Goal: Task Accomplishment & Management: Use online tool/utility

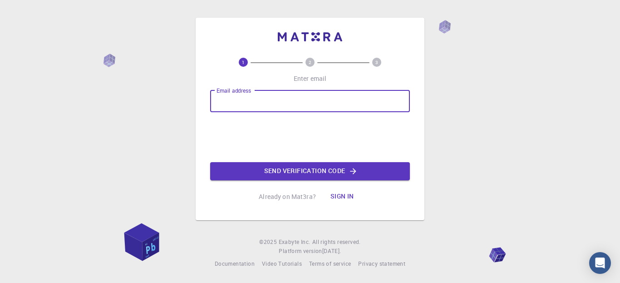
click at [317, 101] on input "Email address" at bounding box center [310, 101] width 200 height 22
type input "[EMAIL_ADDRESS][DOMAIN_NAME]"
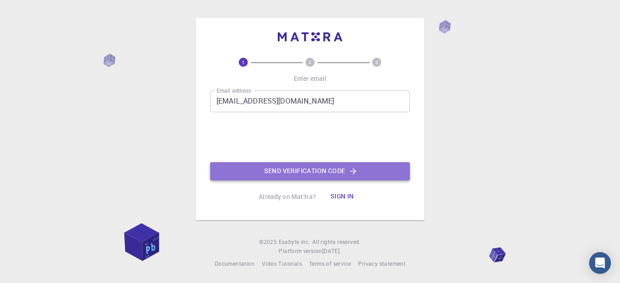
click at [271, 170] on button "Send verification code" at bounding box center [310, 171] width 200 height 18
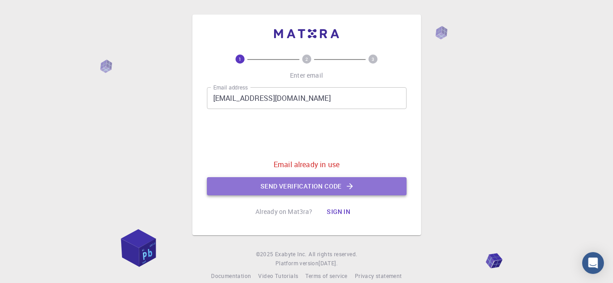
click at [273, 184] on button "Send verification code" at bounding box center [307, 186] width 200 height 18
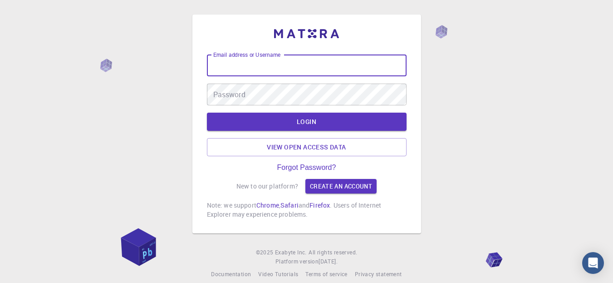
click at [379, 58] on input "Email address or Username" at bounding box center [307, 65] width 200 height 22
click at [379, 58] on input "d" at bounding box center [307, 65] width 200 height 22
type input "della"
click at [335, 180] on link "Create an account" at bounding box center [341, 186] width 71 height 15
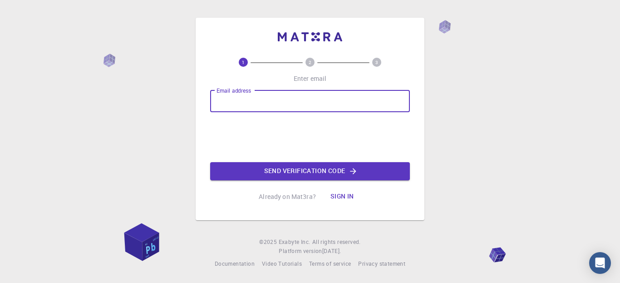
click at [301, 104] on input "Email address" at bounding box center [310, 101] width 200 height 22
type input "[EMAIL_ADDRESS][DOMAIN_NAME]"
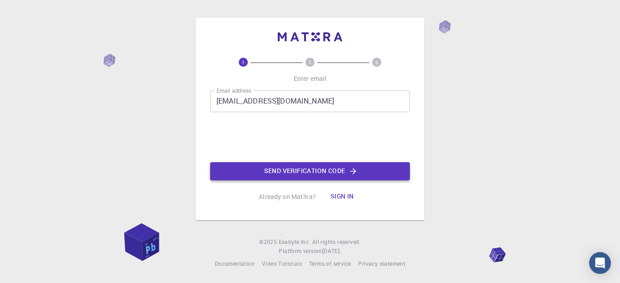
click at [284, 173] on button "Send verification code" at bounding box center [310, 171] width 200 height 18
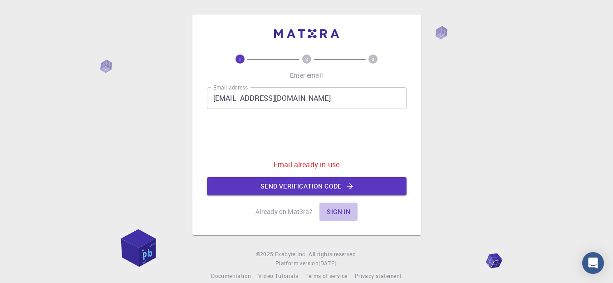
click at [337, 214] on button "Sign in" at bounding box center [339, 211] width 38 height 18
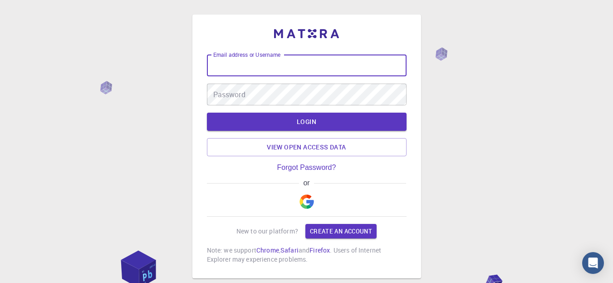
click at [271, 70] on input "Email address or Username" at bounding box center [307, 65] width 200 height 22
click at [247, 69] on input "della" at bounding box center [307, 65] width 200 height 22
type input "[EMAIL_ADDRESS][DOMAIN_NAME]"
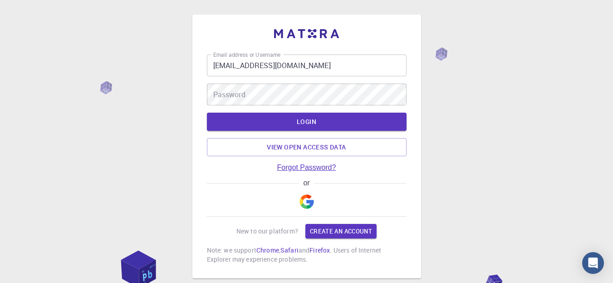
click at [328, 167] on link "Forgot Password?" at bounding box center [306, 167] width 59 height 8
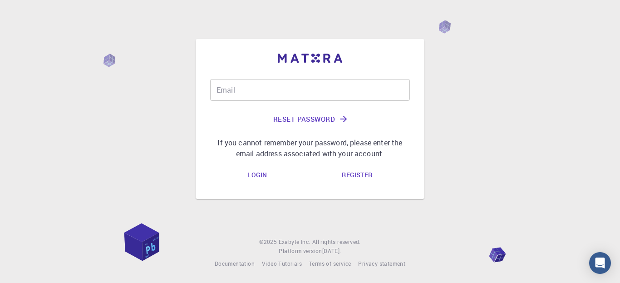
click at [304, 94] on input "Email" at bounding box center [310, 90] width 200 height 22
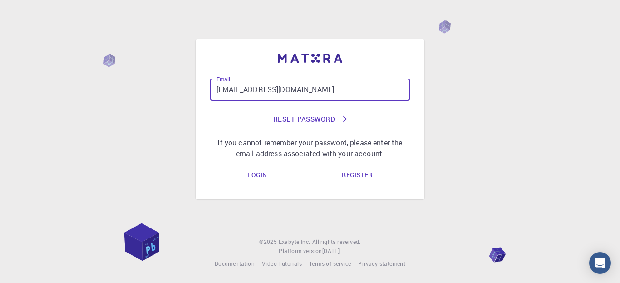
type input "[EMAIL_ADDRESS][DOMAIN_NAME]"
click at [326, 119] on button "Reset Password" at bounding box center [310, 119] width 200 height 22
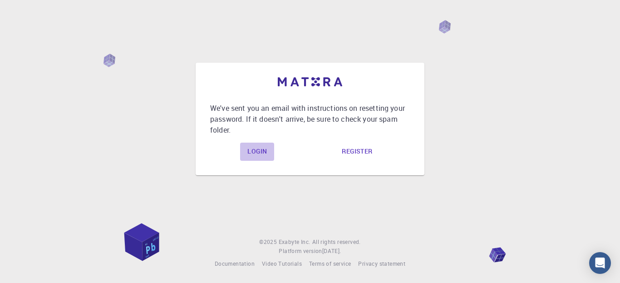
click at [256, 147] on link "Login" at bounding box center [257, 152] width 34 height 18
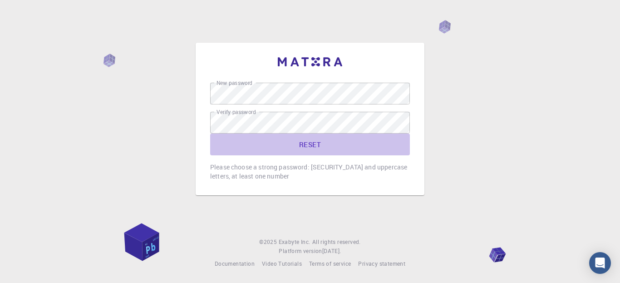
click at [306, 144] on button "RESET" at bounding box center [310, 144] width 200 height 22
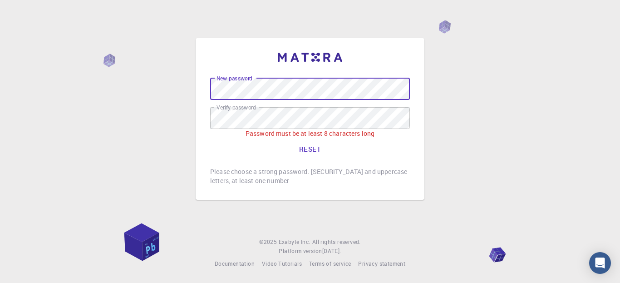
click at [304, 150] on button "RESET" at bounding box center [310, 149] width 200 height 22
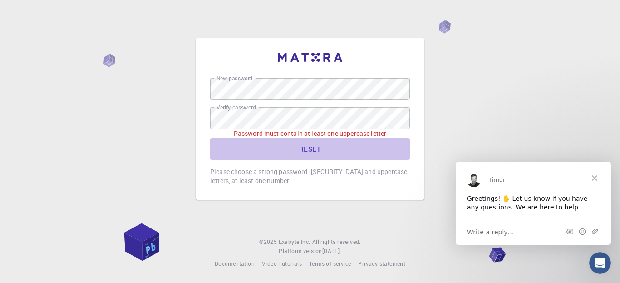
click at [315, 152] on button "RESET" at bounding box center [310, 149] width 200 height 22
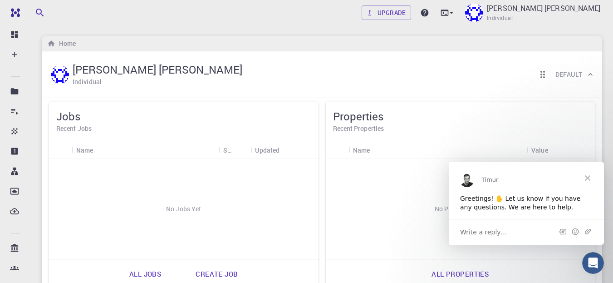
click at [589, 178] on span "Close" at bounding box center [588, 177] width 33 height 33
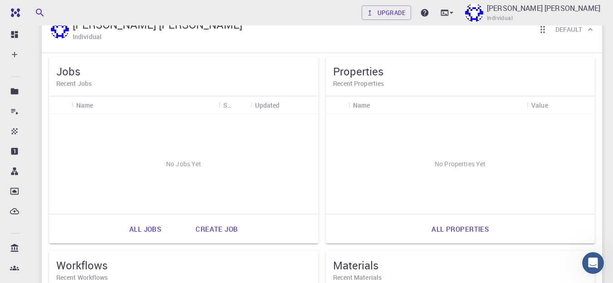
scroll to position [45, 0]
click at [151, 229] on link "All jobs" at bounding box center [145, 228] width 52 height 22
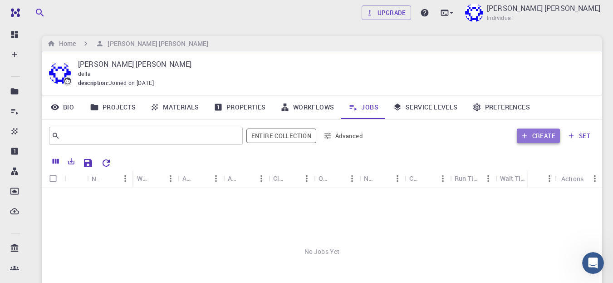
click at [544, 139] on button "Create" at bounding box center [538, 135] width 43 height 15
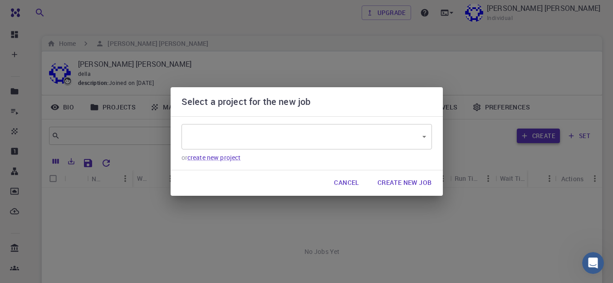
type input "e2e5R2gQ6ayj8BQFD"
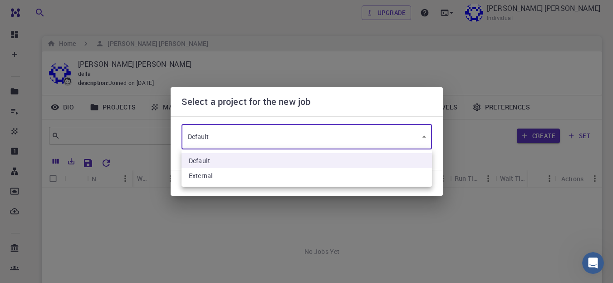
click at [424, 134] on body "Free Dashboard Create New Job New Material Create Material Upload File Import f…" at bounding box center [306, 208] width 613 height 417
click at [424, 134] on div at bounding box center [306, 141] width 613 height 283
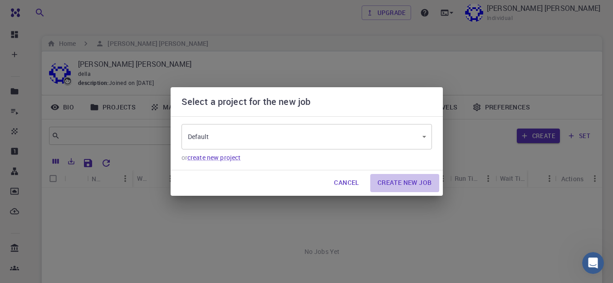
click at [393, 179] on button "Create New Job" at bounding box center [404, 183] width 69 height 18
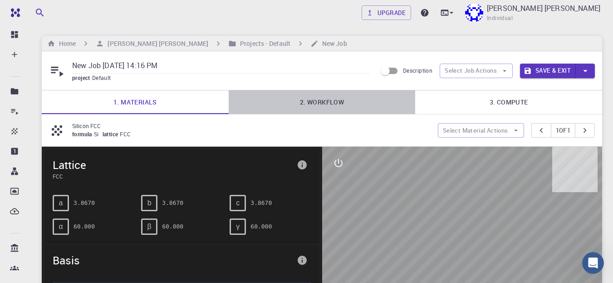
click at [325, 103] on link "2. Workflow" at bounding box center [322, 102] width 187 height 24
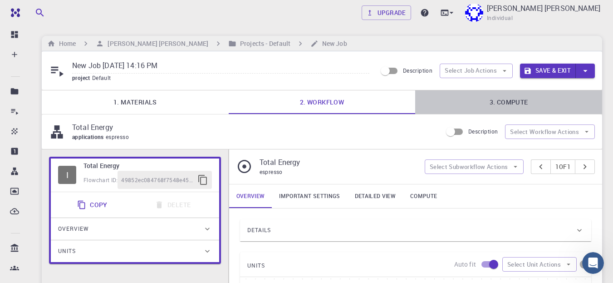
click at [502, 101] on link "3. Compute" at bounding box center [508, 102] width 187 height 24
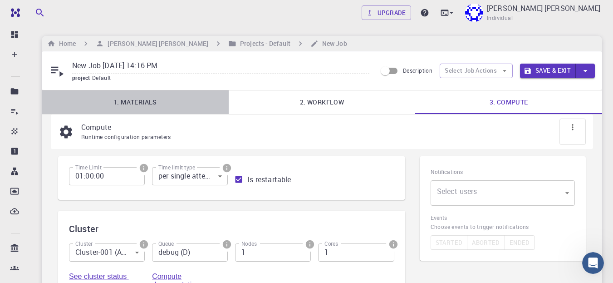
click at [132, 101] on link "1. Materials" at bounding box center [135, 102] width 187 height 24
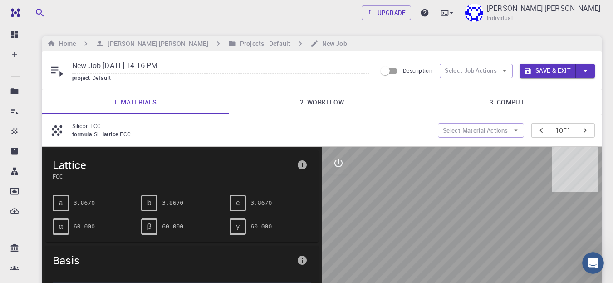
click at [64, 205] on div "a" at bounding box center [61, 203] width 16 height 16
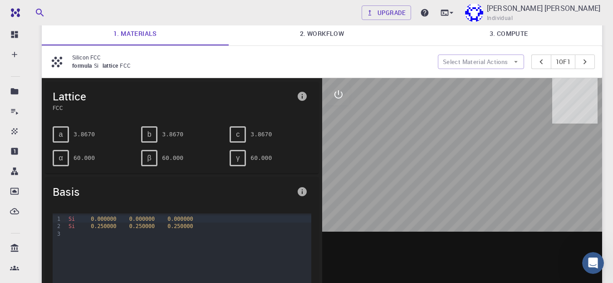
scroll to position [69, 0]
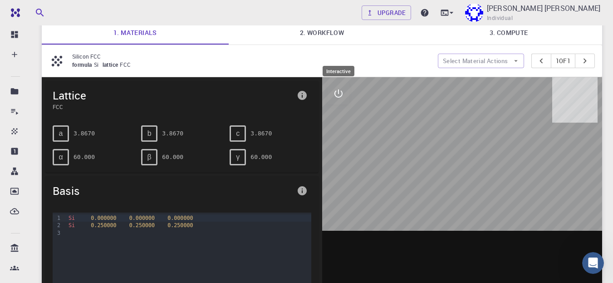
click at [340, 94] on icon "interactive" at bounding box center [338, 93] width 11 height 11
click at [340, 114] on icon "view" at bounding box center [338, 115] width 11 height 11
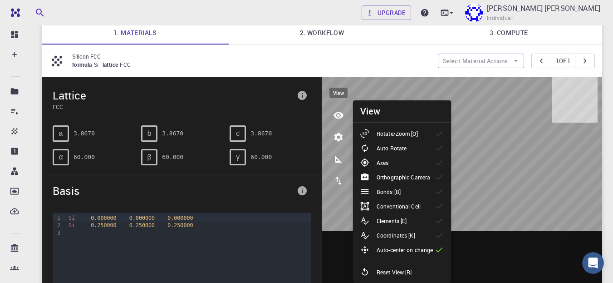
click at [340, 114] on icon "view" at bounding box center [338, 115] width 11 height 11
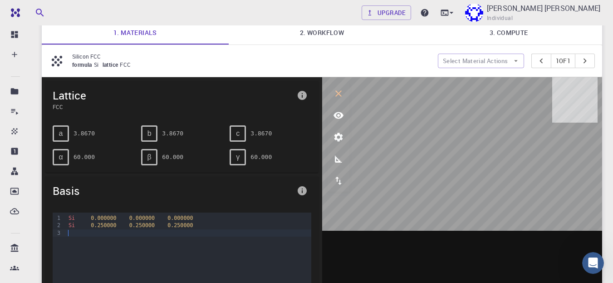
click at [79, 237] on div "Si 0.000000 0.000000 0.000000 Si 0.250000 0.250000 0.250000" at bounding box center [188, 257] width 245 height 91
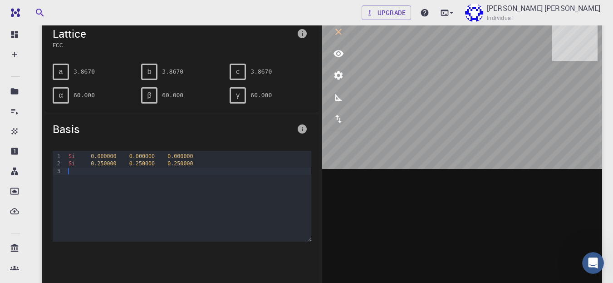
scroll to position [0, 0]
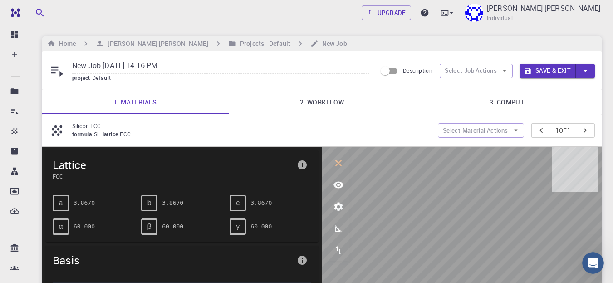
click at [59, 73] on icon at bounding box center [57, 71] width 16 height 16
click at [115, 44] on h6 "[PERSON_NAME] [PERSON_NAME]" at bounding box center [156, 44] width 104 height 10
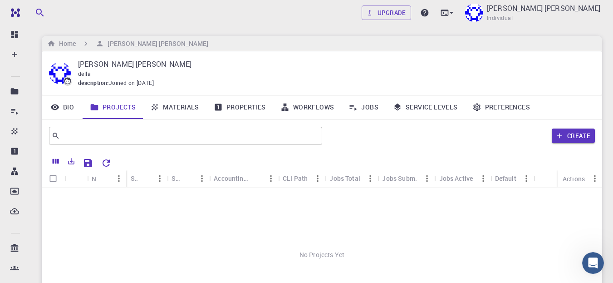
click at [170, 110] on link "Materials" at bounding box center [175, 107] width 64 height 24
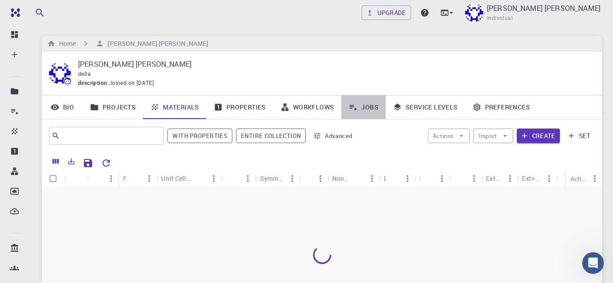
click at [370, 106] on link "Jobs" at bounding box center [363, 107] width 44 height 24
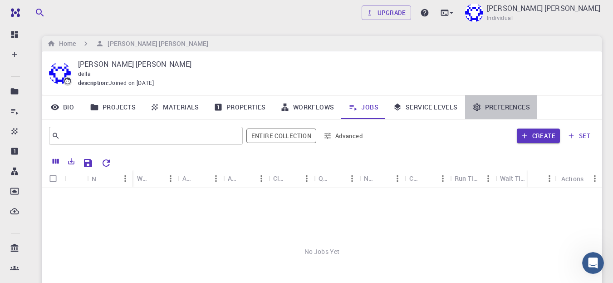
click at [503, 105] on link "Preferences" at bounding box center [501, 107] width 72 height 24
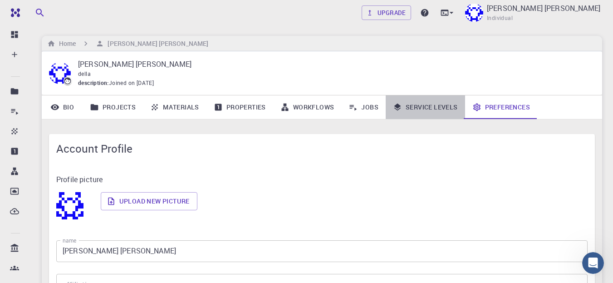
click at [428, 105] on link "Service Levels" at bounding box center [425, 107] width 79 height 24
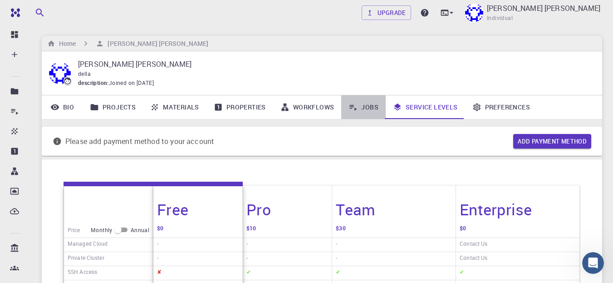
click at [370, 104] on link "Jobs" at bounding box center [363, 107] width 44 height 24
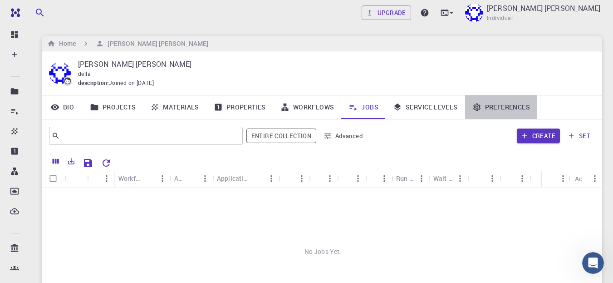
click at [494, 108] on link "Preferences" at bounding box center [501, 107] width 72 height 24
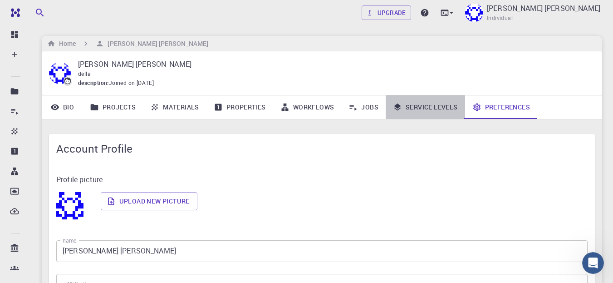
click at [450, 106] on link "Service Levels" at bounding box center [425, 107] width 79 height 24
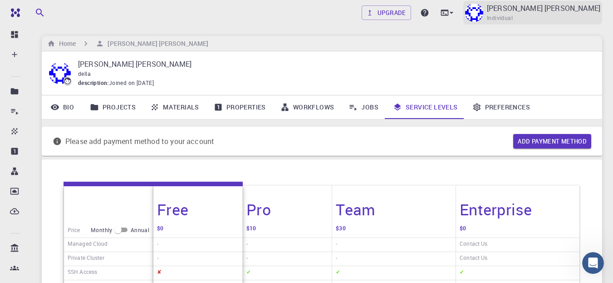
click at [513, 15] on span "Individual" at bounding box center [500, 18] width 26 height 9
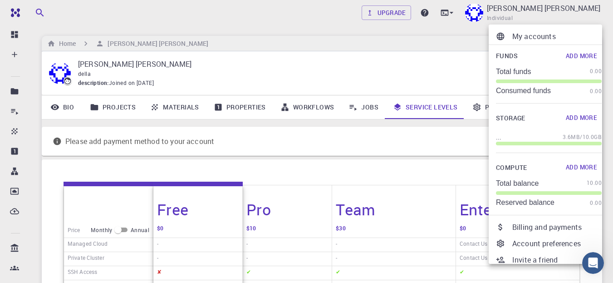
scroll to position [32, 0]
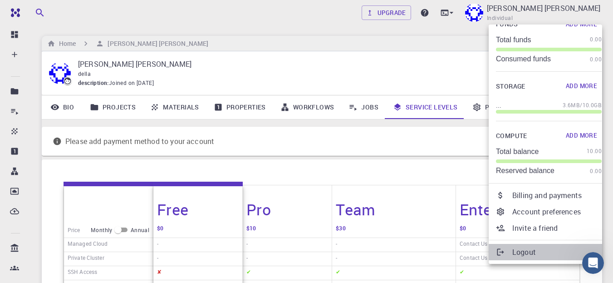
click at [522, 253] on p "Logout" at bounding box center [557, 252] width 89 height 11
